Goal: Task Accomplishment & Management: Manage account settings

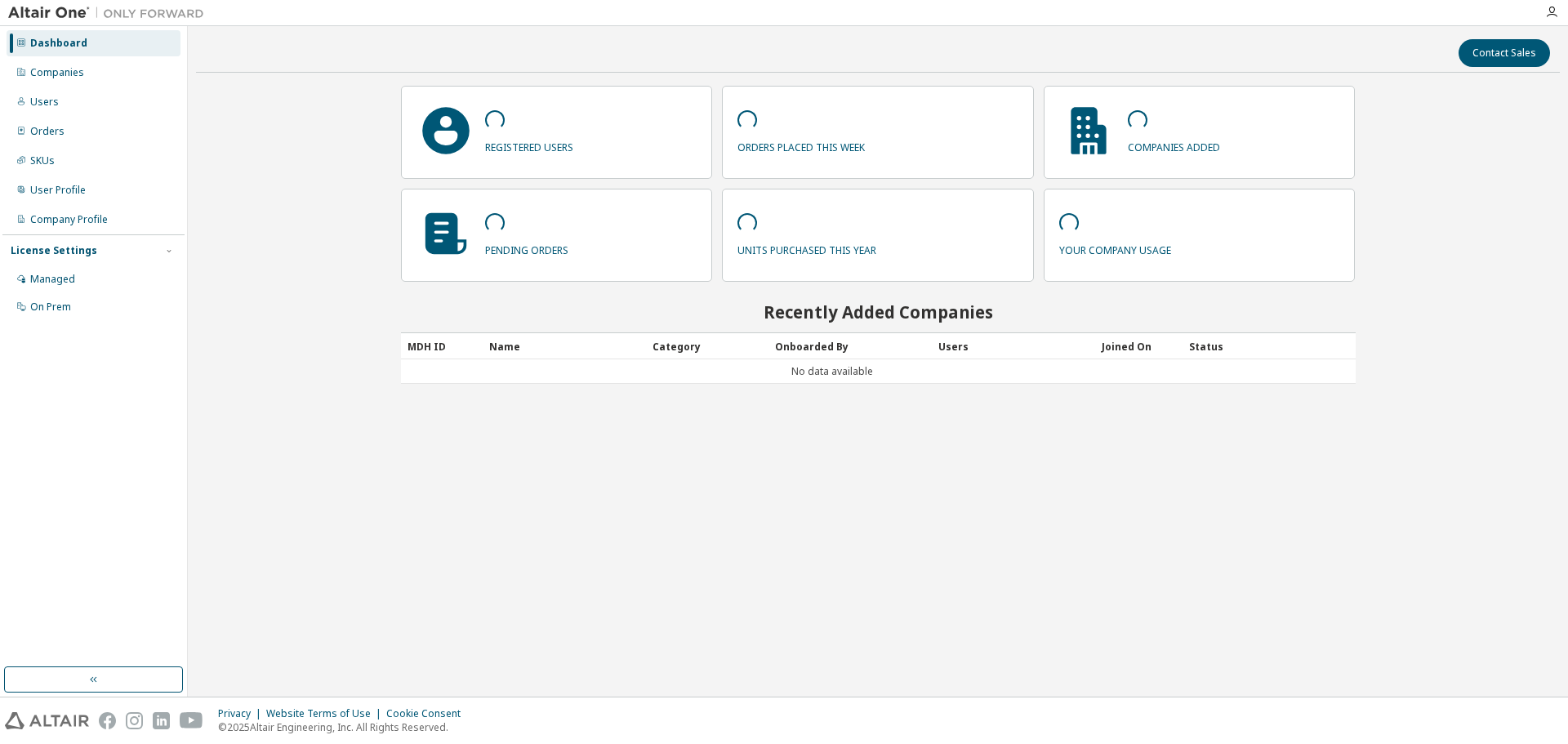
click at [325, 243] on div "Contact Sales registered users orders placed this week companies added pending …" at bounding box center [878, 361] width 1363 height 654
click at [344, 243] on div "Contact Sales registered users orders placed this week companies added pending …" at bounding box center [878, 361] width 1363 height 654
click at [68, 107] on div "Users" at bounding box center [93, 102] width 174 height 26
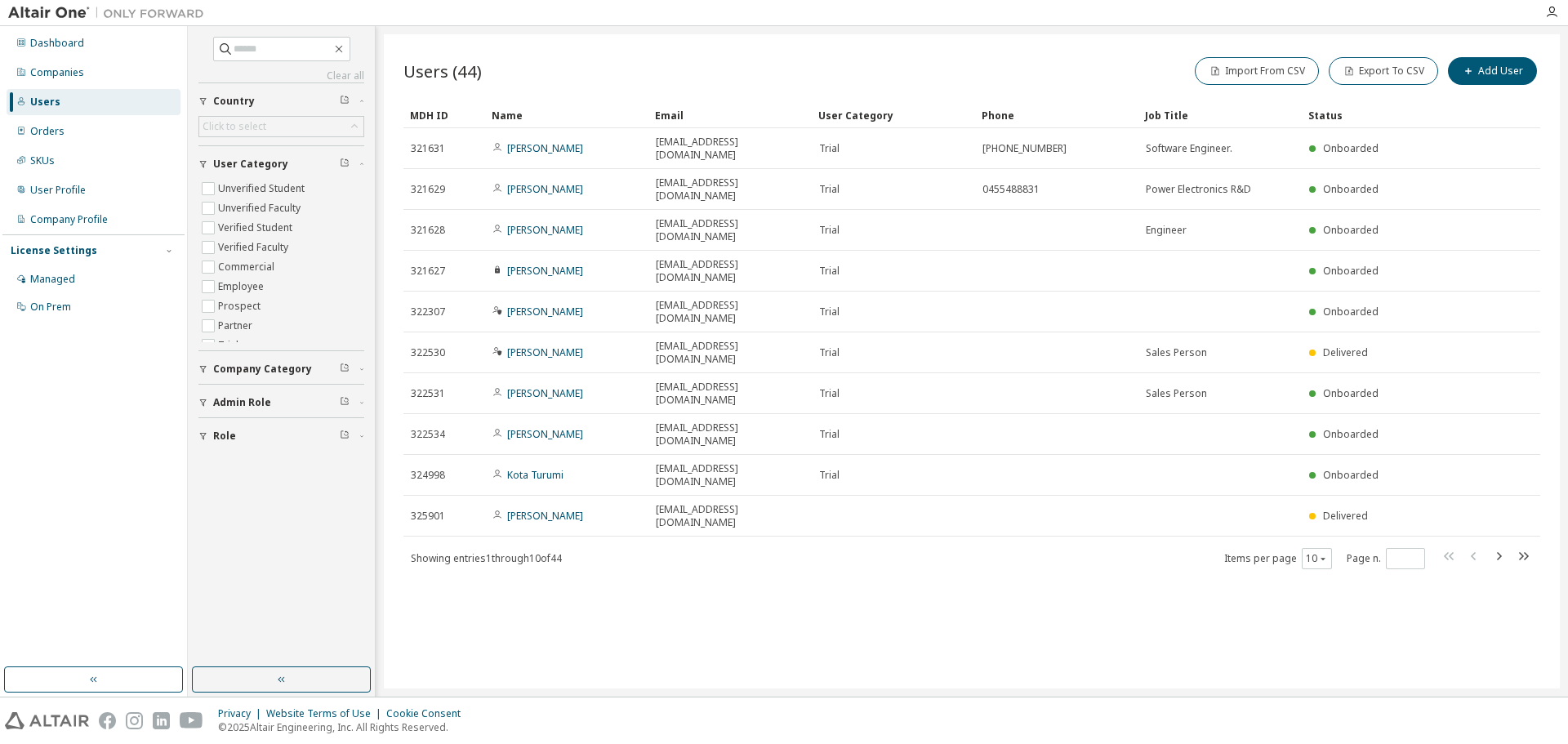
click at [656, 633] on div "Users (44) Import From CSV Export To CSV Add User Clear Load Save Save As Field…" at bounding box center [971, 361] width 1175 height 654
click at [1505, 547] on icon "button" at bounding box center [1498, 557] width 20 height 20
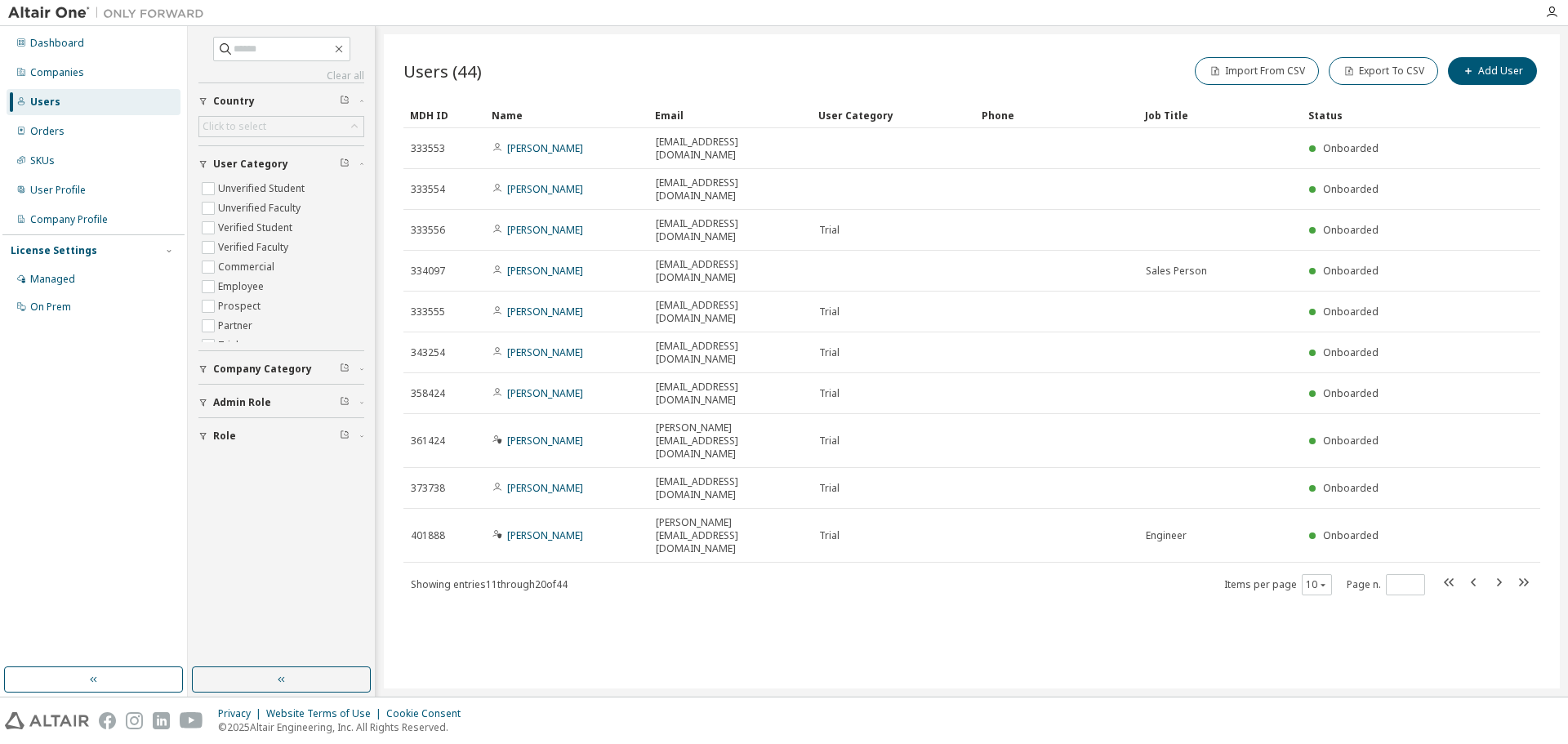
click at [1056, 540] on div "Users (44) Import From CSV Export To CSV Add User Clear Load Save Save As Field…" at bounding box center [971, 361] width 1175 height 654
click at [1493, 573] on icon "button" at bounding box center [1498, 583] width 20 height 20
type input "*"
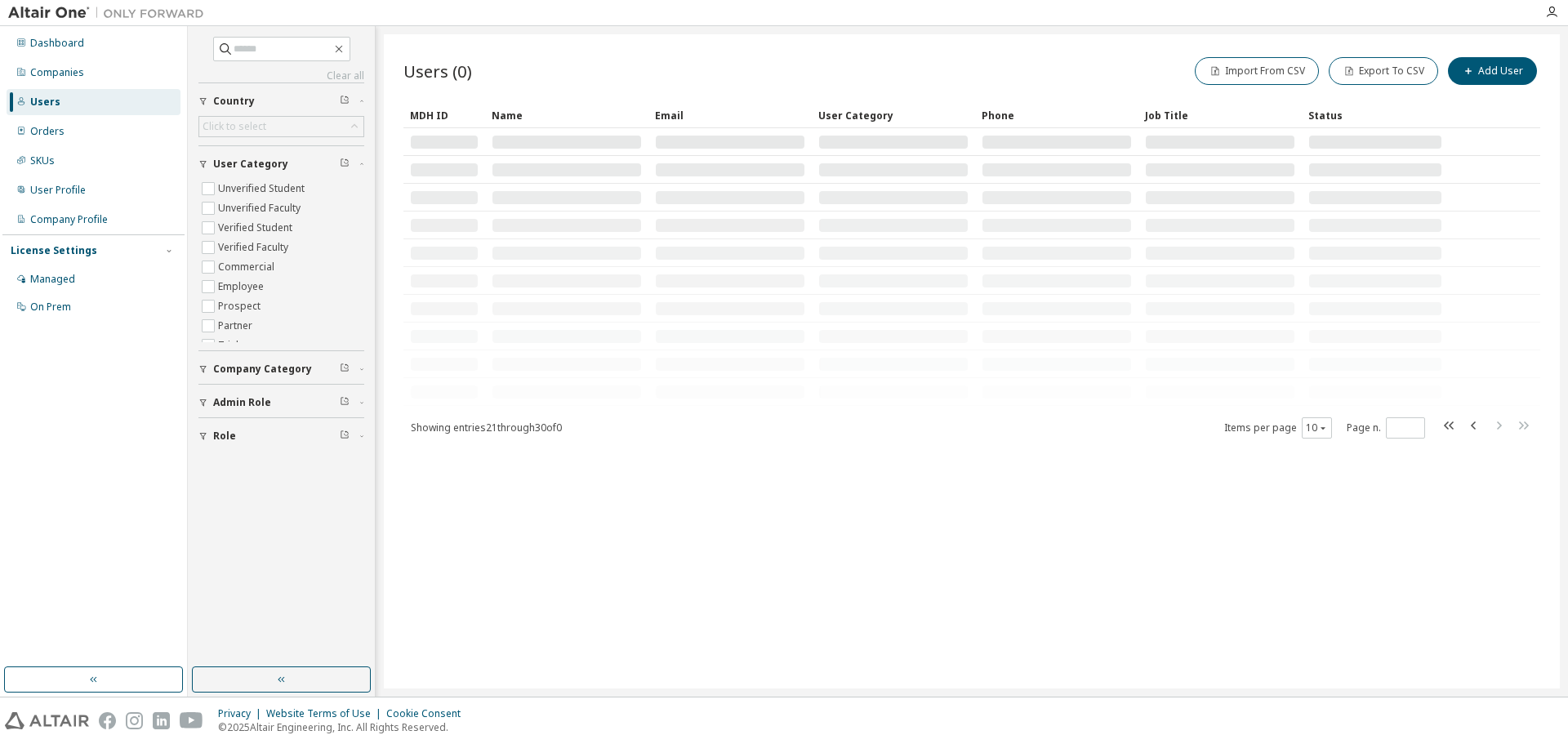
click at [1057, 564] on div "Users (0) Import From CSV Export To CSV Add User Clear Load Save Save As Field …" at bounding box center [971, 361] width 1175 height 654
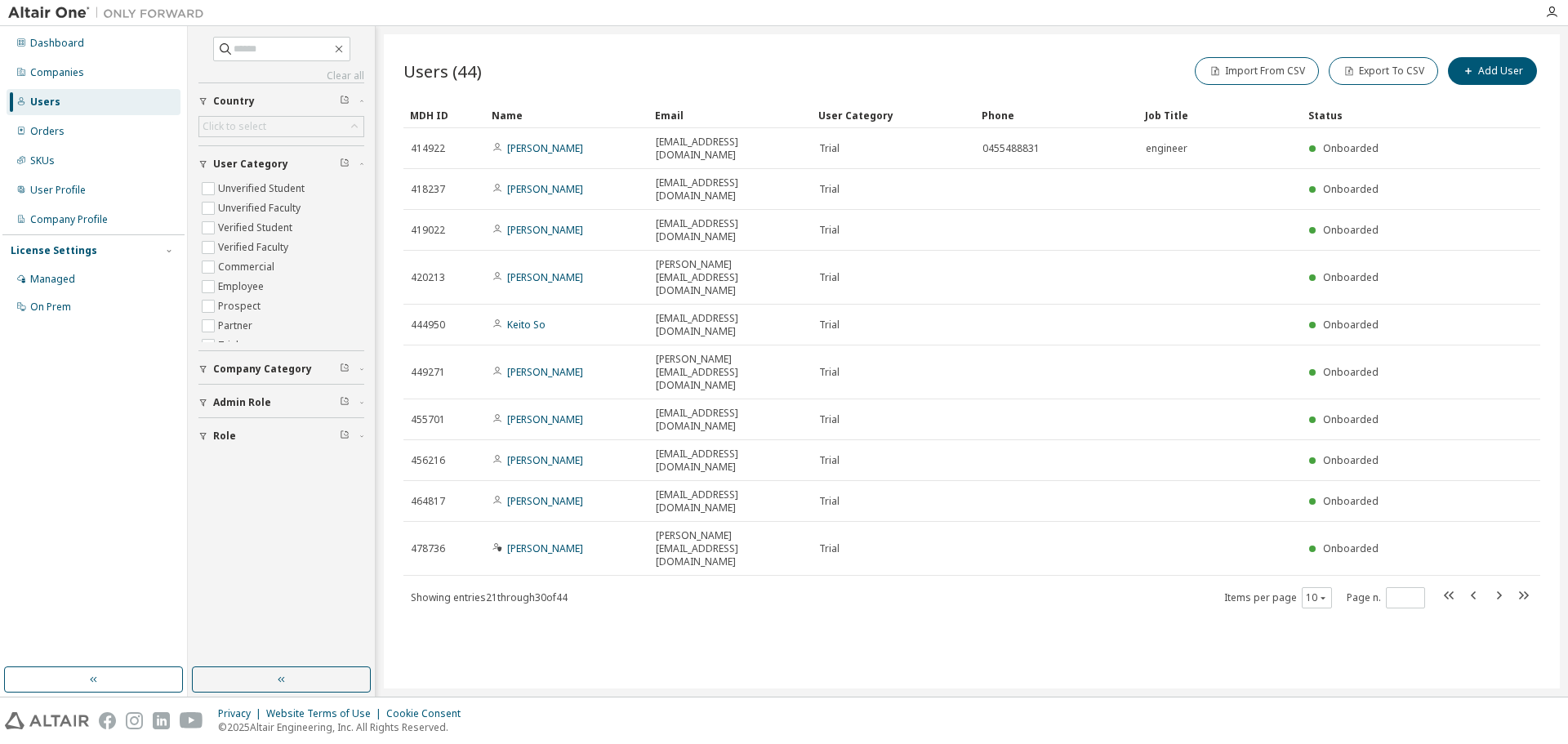
click at [687, 607] on div "Users (44) Import From CSV Export To CSV Add User Clear Load Save Save As Field…" at bounding box center [971, 361] width 1175 height 654
